Goal: Task Accomplishment & Management: Manage account settings

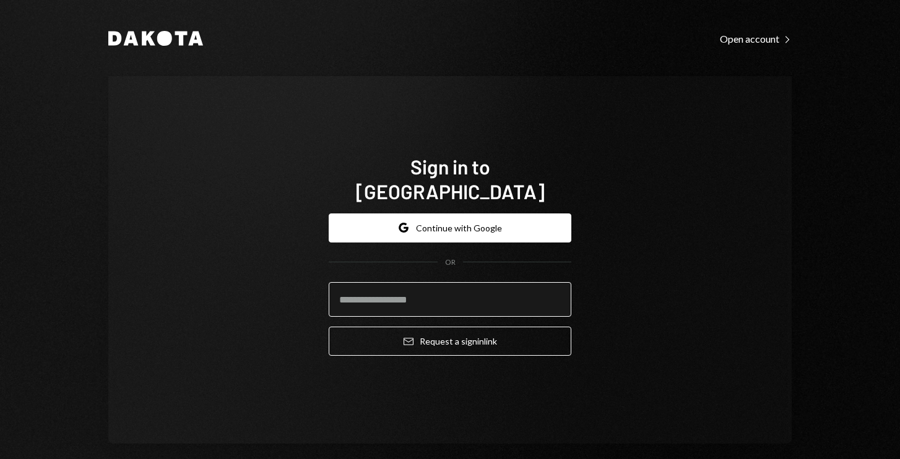
paste input "**********"
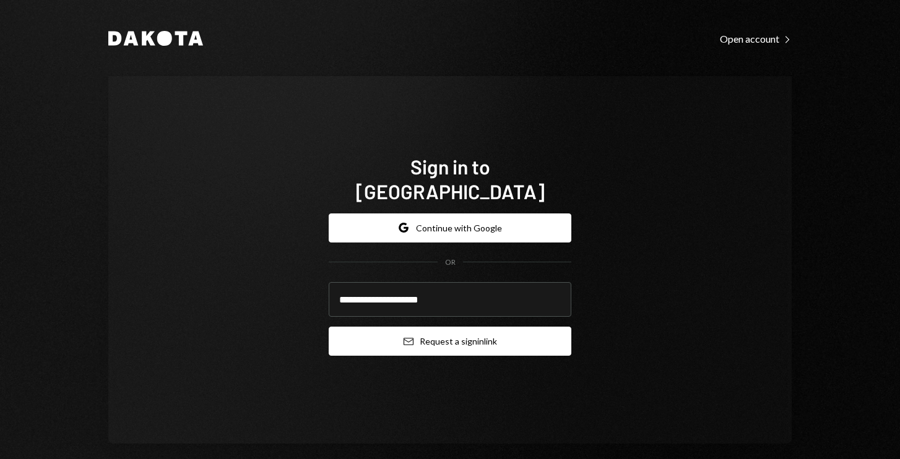
type input "**********"
click at [362, 333] on button "Email Request a sign in link" at bounding box center [450, 341] width 243 height 29
